Goal: Information Seeking & Learning: Learn about a topic

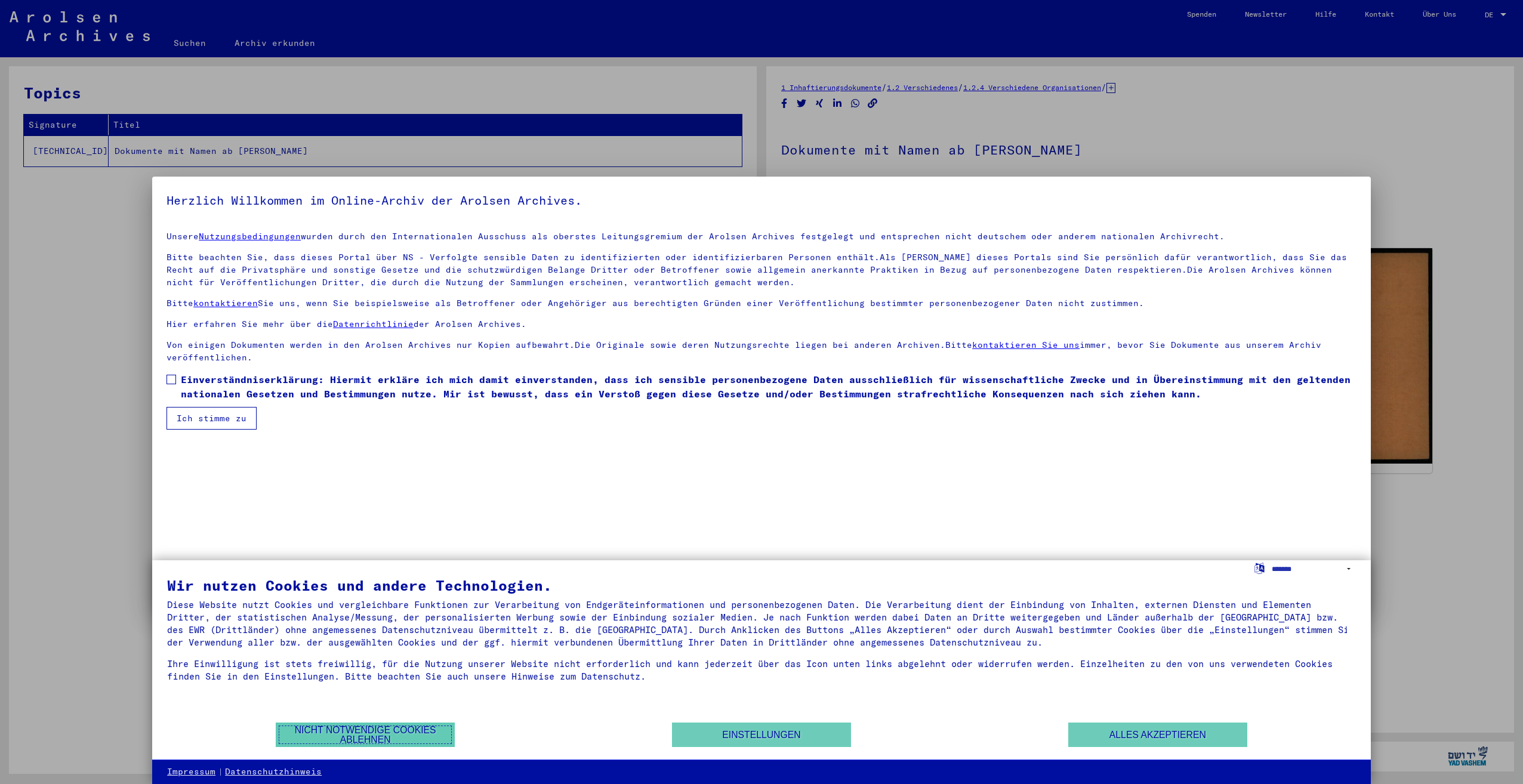
click at [375, 735] on button "Nicht notwendige Cookies ablehnen" at bounding box center [364, 735] width 179 height 25
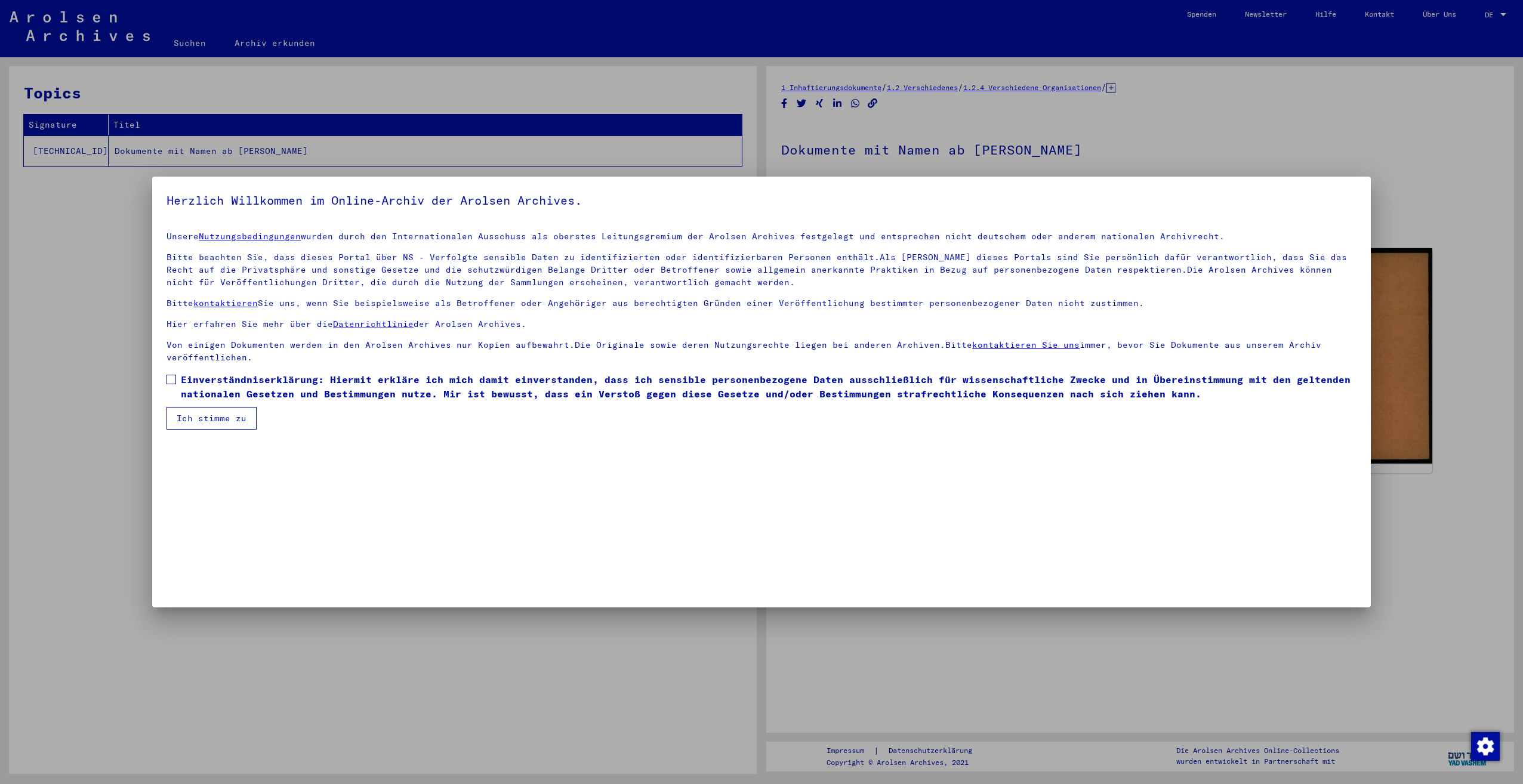
click at [334, 382] on span "Einverständniserklärung: Hiermit erkläre ich mich damit einverstanden, dass ich…" at bounding box center [769, 386] width 1175 height 28
click at [208, 419] on button "Ich stimme zu" at bounding box center [212, 418] width 90 height 23
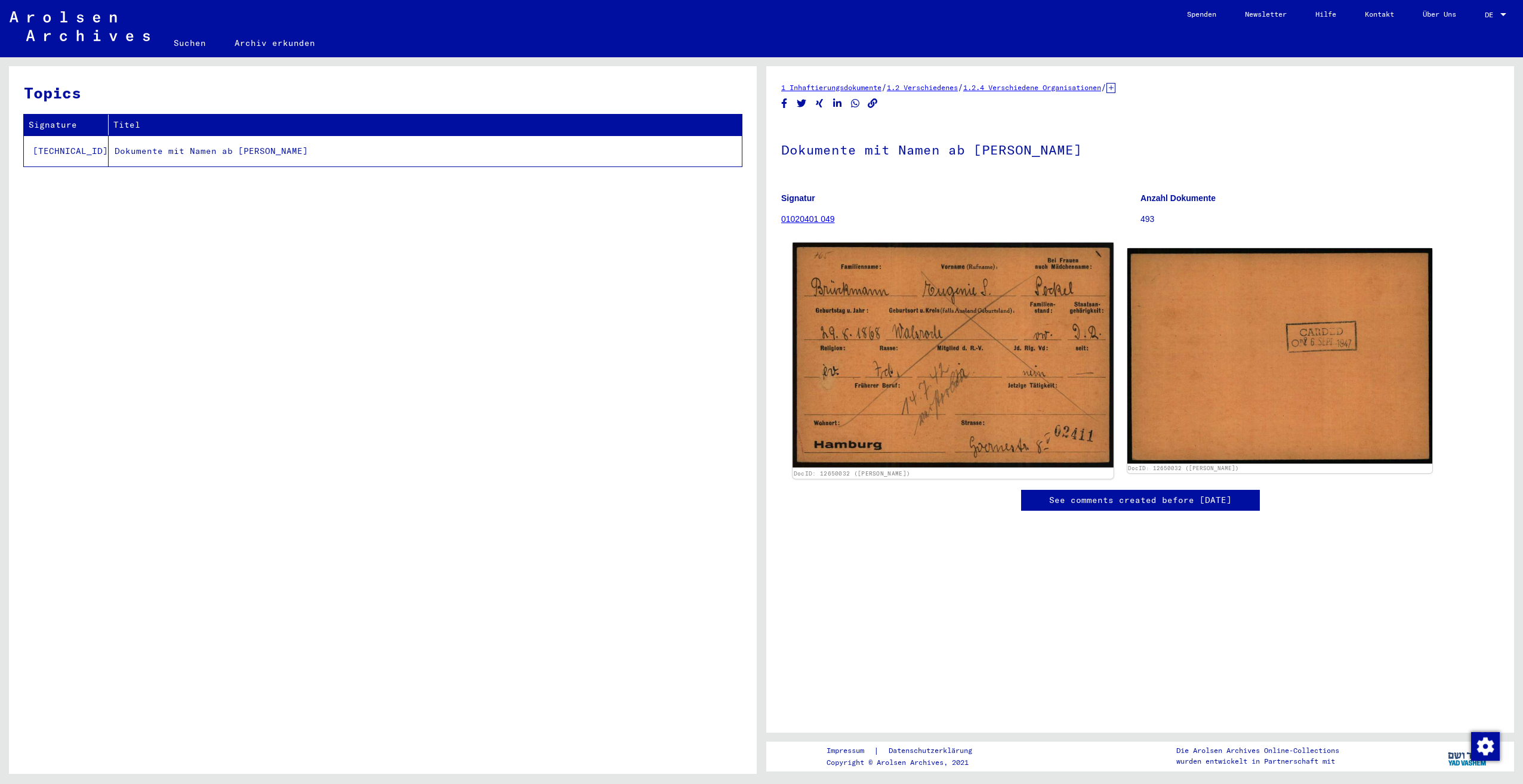
click at [761, 378] on img at bounding box center [952, 355] width 320 height 225
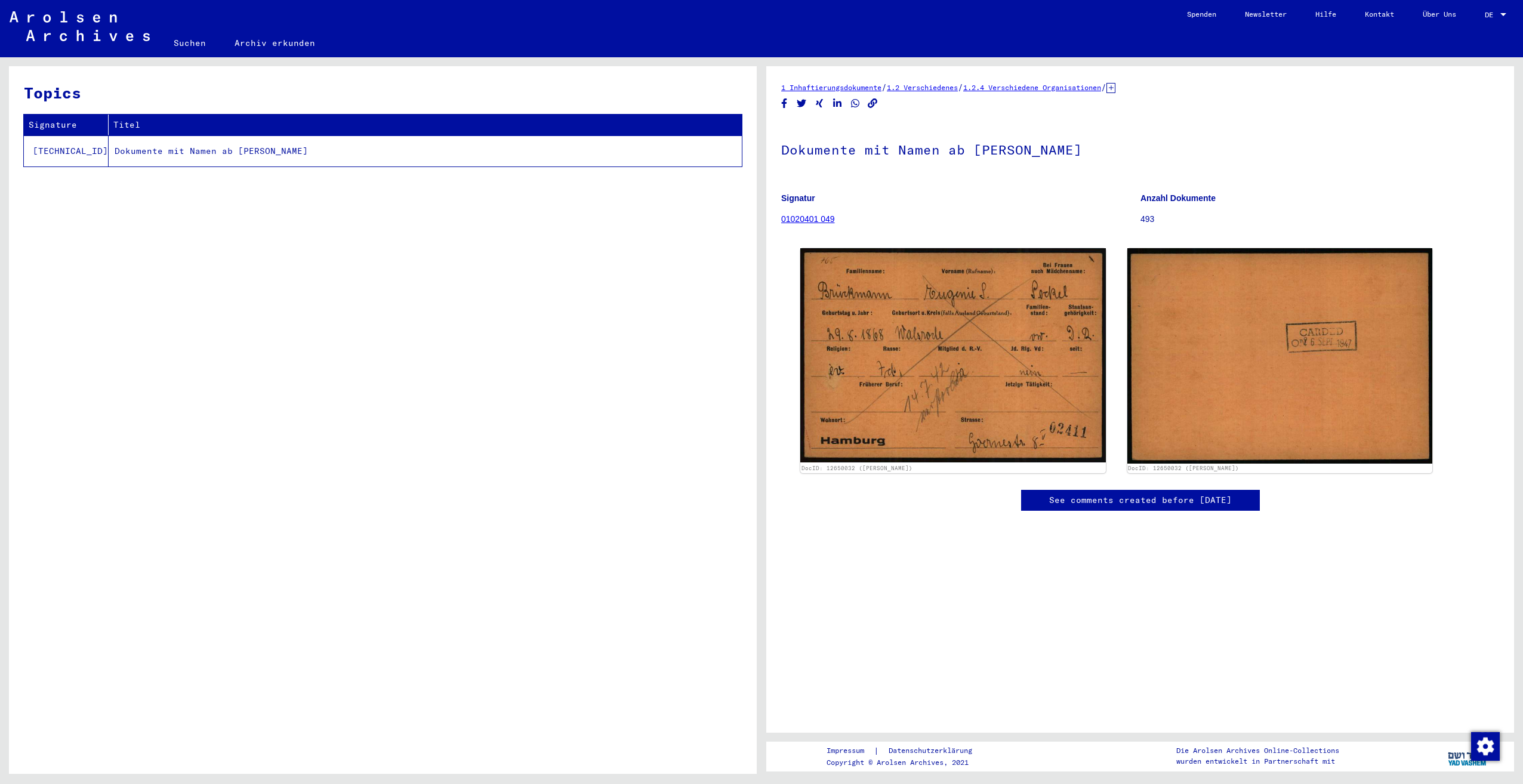
click at [761, 216] on link "01020401 049" at bounding box center [807, 219] width 54 height 10
click at [219, 150] on td "Dokumente mit Namen ab [PERSON_NAME]" at bounding box center [425, 151] width 634 height 31
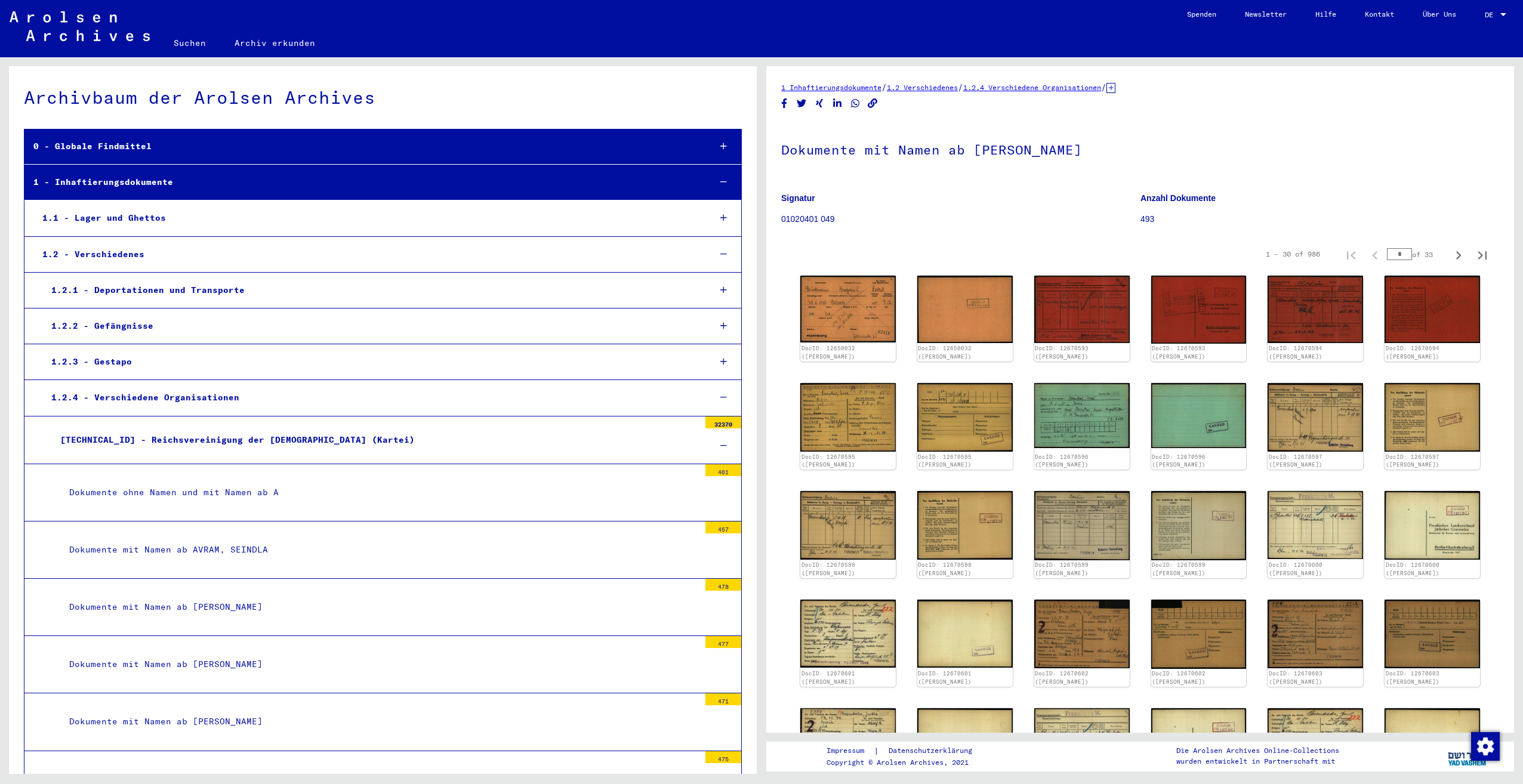
scroll to position [2792, 0]
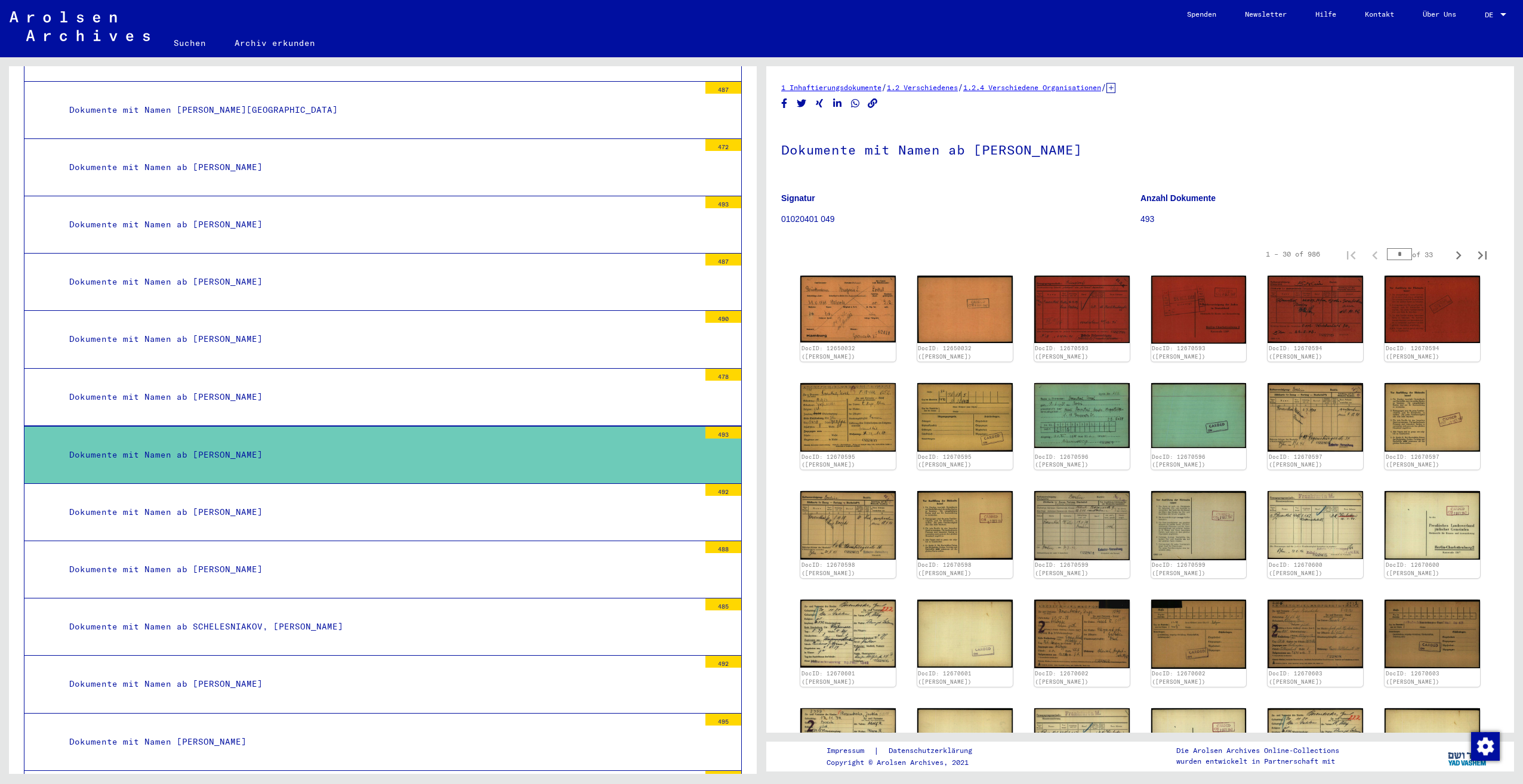
click at [258, 426] on mat-tree-node "Dokumente mit Namen ab [PERSON_NAME] 493" at bounding box center [383, 455] width 718 height 58
click at [761, 410] on img at bounding box center [848, 416] width 101 height 71
click at [761, 325] on img at bounding box center [848, 309] width 101 height 71
click at [761, 316] on img at bounding box center [965, 309] width 101 height 71
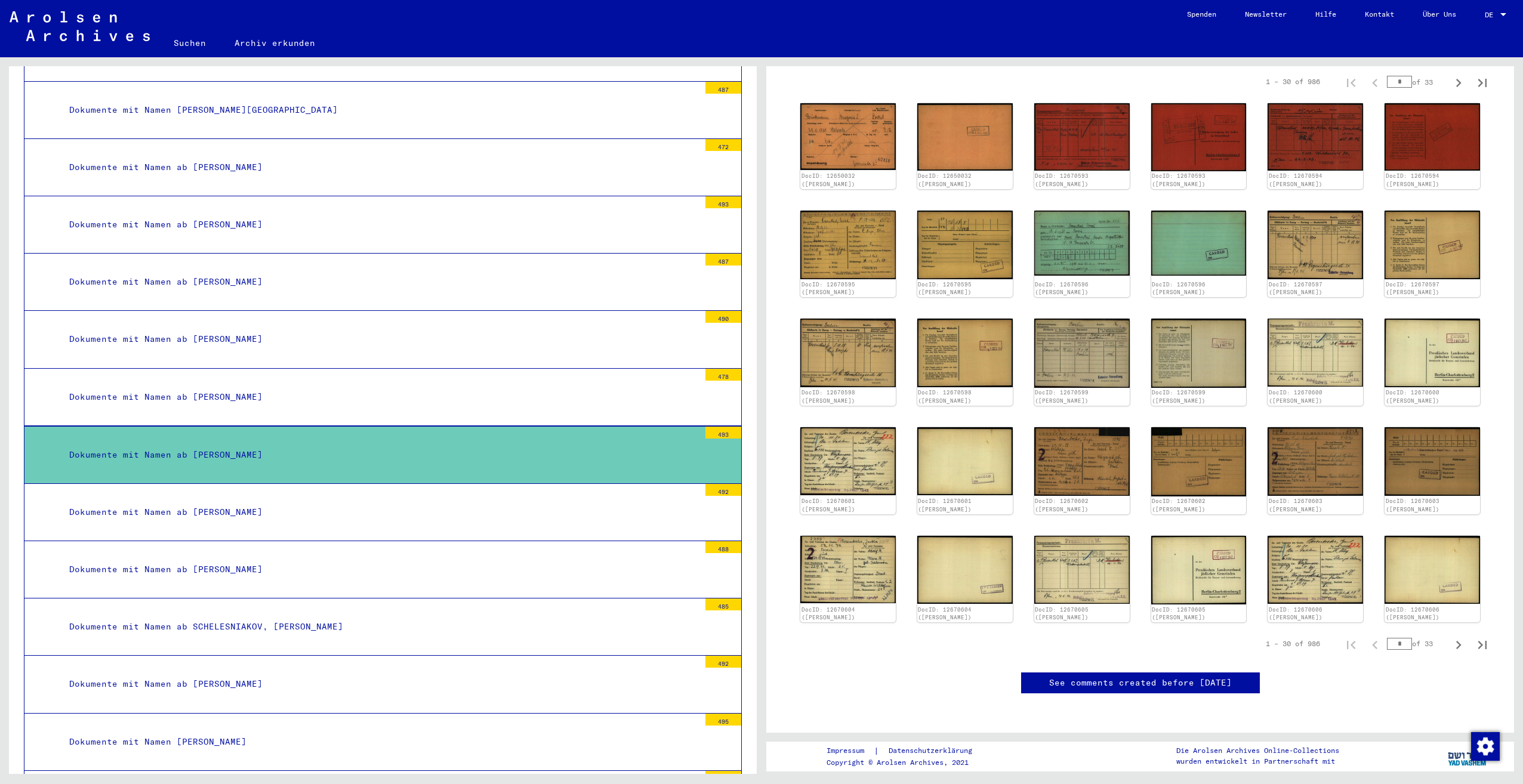
scroll to position [0, 0]
